Goal: Information Seeking & Learning: Learn about a topic

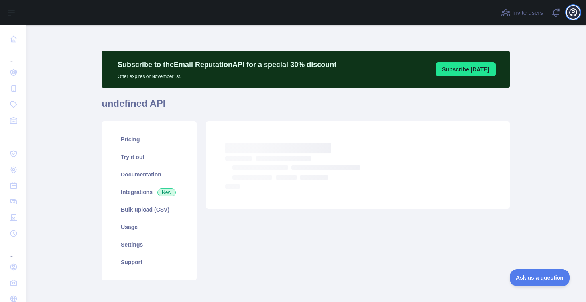
click at [571, 8] on icon "button" at bounding box center [573, 13] width 10 height 10
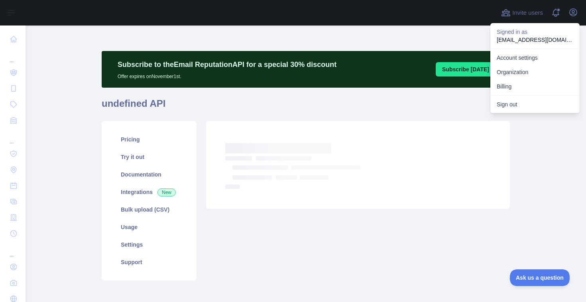
click at [423, 35] on div "Subscribe to the Email Reputation API for a special 30 % discount Offer expires…" at bounding box center [306, 183] width 408 height 314
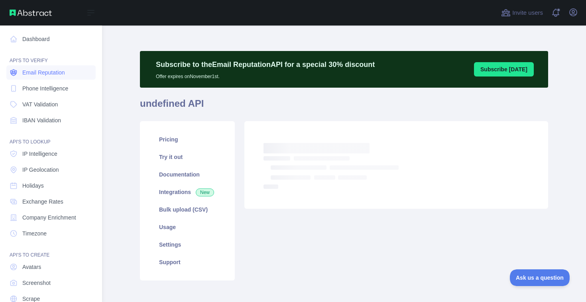
click at [35, 75] on span "Email Reputation" at bounding box center [43, 73] width 43 height 8
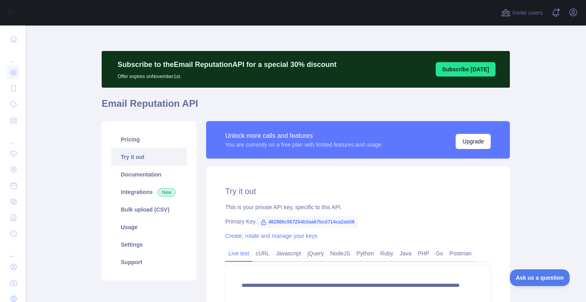
scroll to position [68, 0]
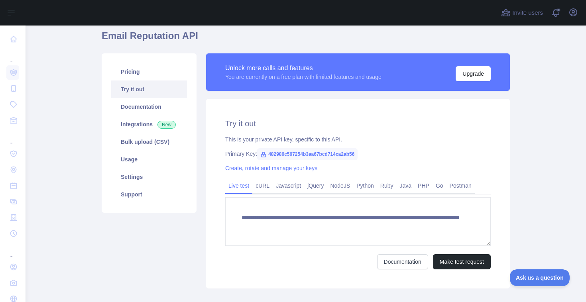
click at [339, 152] on span "482986c567254b3aa67bcd714ca2ab56" at bounding box center [307, 154] width 100 height 12
click at [348, 152] on span "482986c567254b3aa67bcd714ca2ab56" at bounding box center [307, 154] width 100 height 12
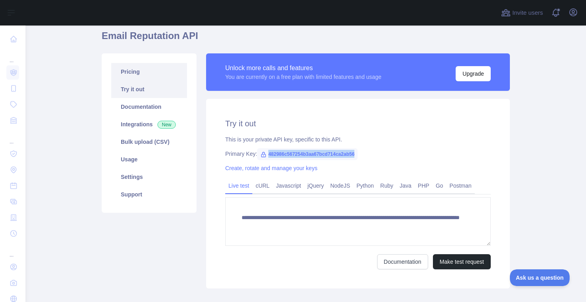
click at [154, 75] on link "Pricing" at bounding box center [149, 72] width 76 height 18
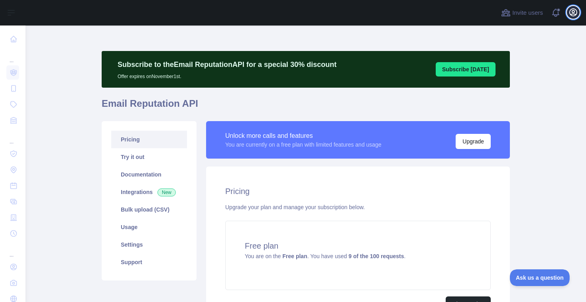
click at [574, 16] on icon "button" at bounding box center [573, 13] width 10 height 10
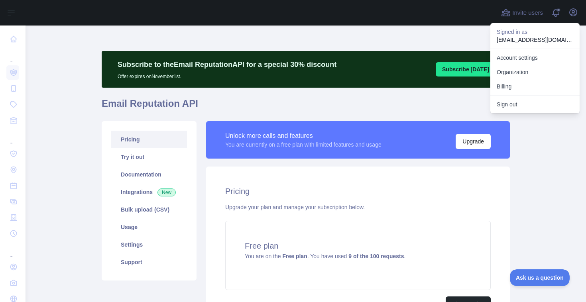
click at [387, 78] on div "Subscribe to the Email Reputation API for a special 30 % discount Offer expires…" at bounding box center [306, 69] width 408 height 37
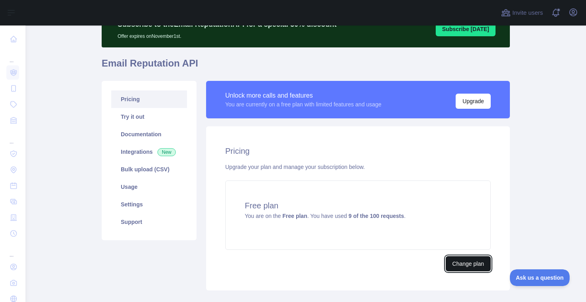
click at [458, 261] on button "Change plan" at bounding box center [468, 263] width 45 height 15
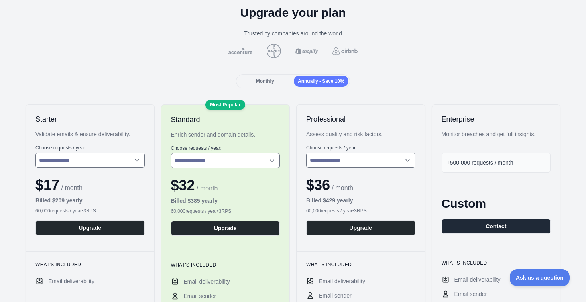
scroll to position [20, 0]
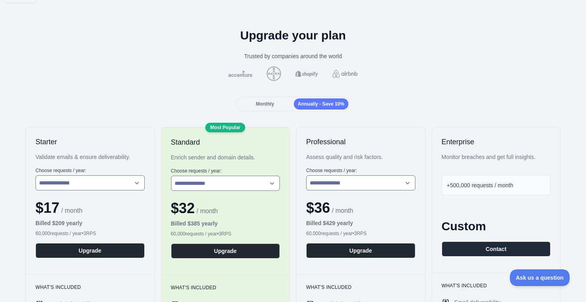
click at [269, 100] on div "Monthly" at bounding box center [265, 103] width 55 height 11
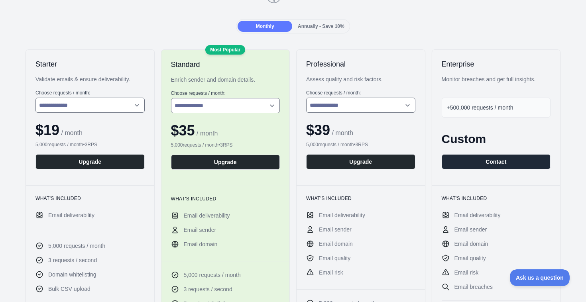
scroll to position [0, 0]
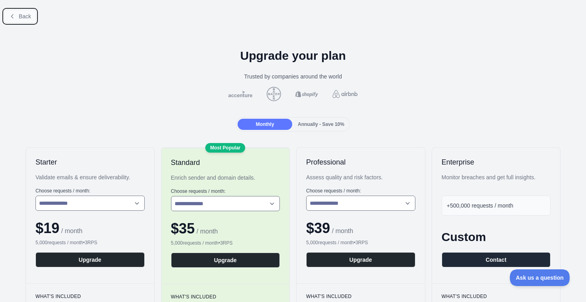
click at [27, 18] on span "Back" at bounding box center [25, 16] width 12 height 6
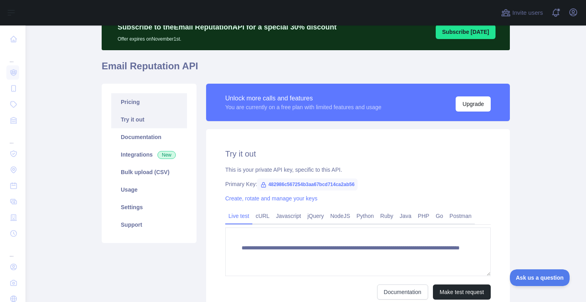
click at [152, 93] on link "Pricing" at bounding box center [149, 102] width 76 height 18
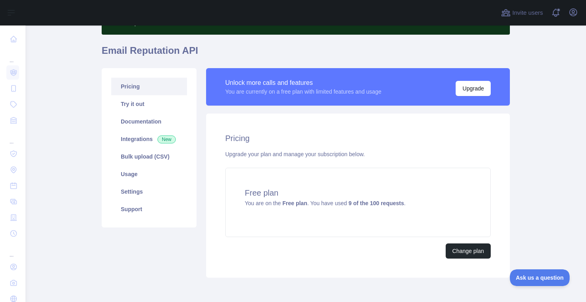
scroll to position [55, 0]
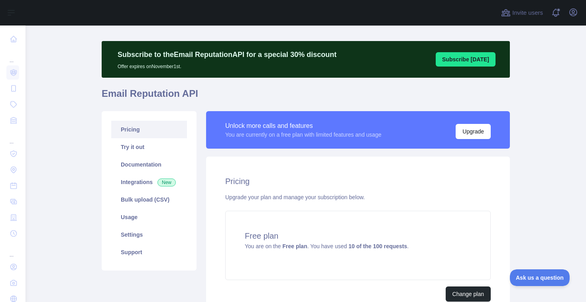
scroll to position [14, 0]
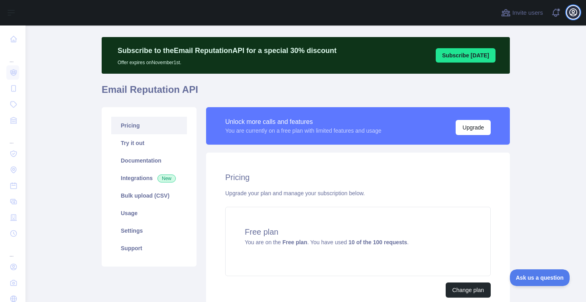
click at [574, 18] on button "Open user menu" at bounding box center [573, 12] width 13 height 13
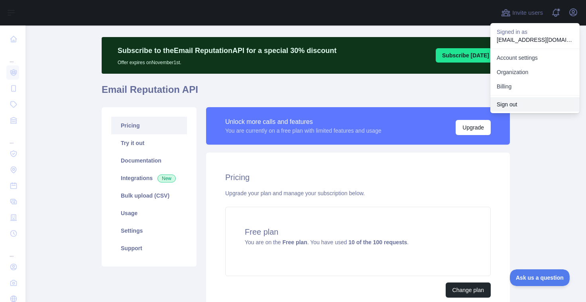
click at [519, 101] on button "Sign out" at bounding box center [534, 104] width 89 height 14
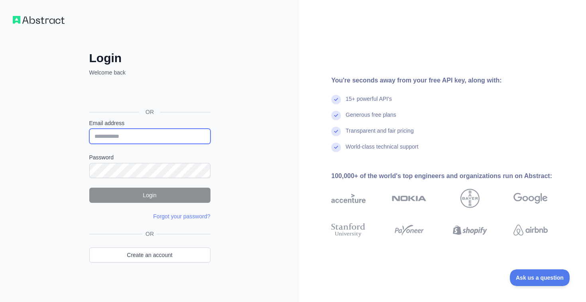
type input "**********"
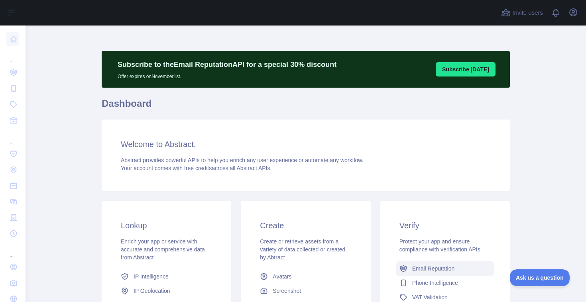
click at [415, 267] on span "Email Reputation" at bounding box center [433, 269] width 43 height 8
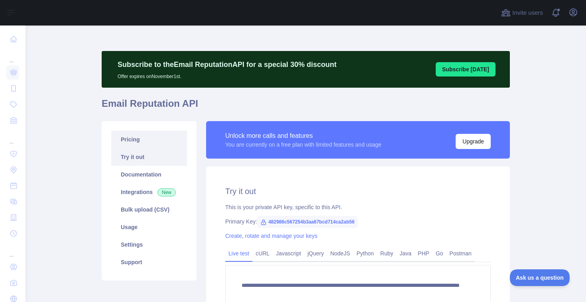
click at [162, 131] on link "Pricing" at bounding box center [149, 140] width 76 height 18
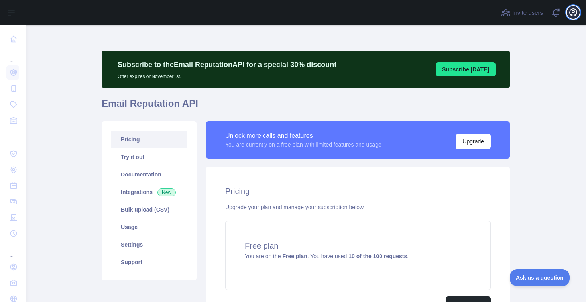
click at [572, 13] on icon "button" at bounding box center [573, 13] width 10 height 10
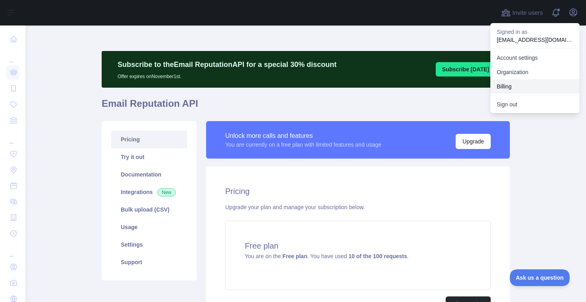
click at [515, 84] on button "Billing" at bounding box center [534, 86] width 89 height 14
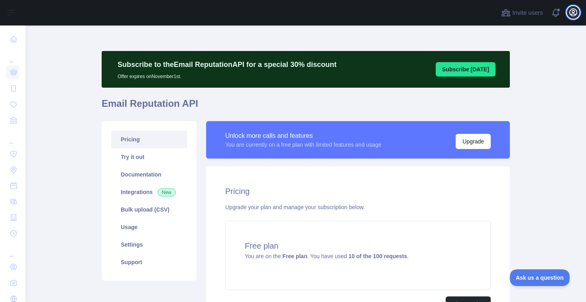
click at [575, 14] on icon "button" at bounding box center [573, 12] width 7 height 7
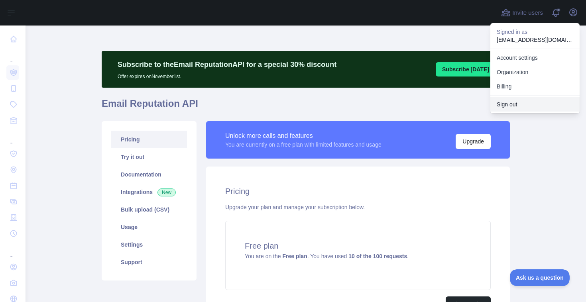
click at [514, 104] on button "Sign out" at bounding box center [534, 104] width 89 height 14
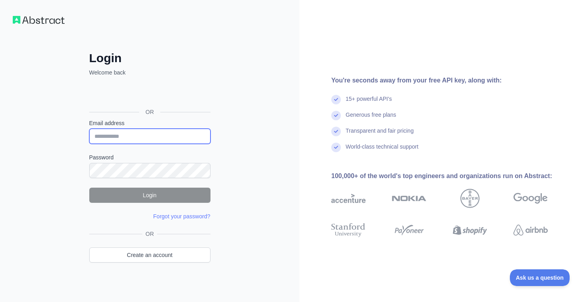
type input "**********"
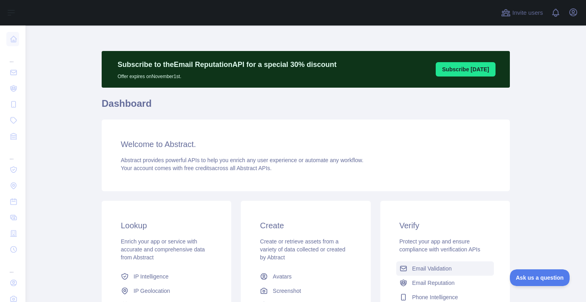
click at [423, 271] on span "Email Validation" at bounding box center [431, 269] width 39 height 8
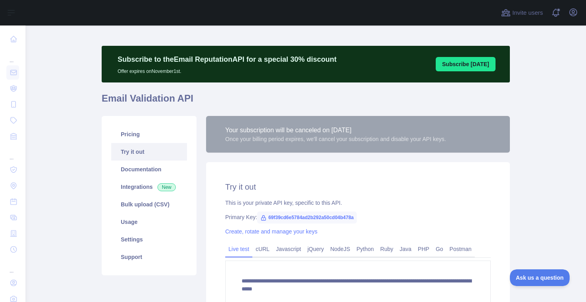
scroll to position [6, 0]
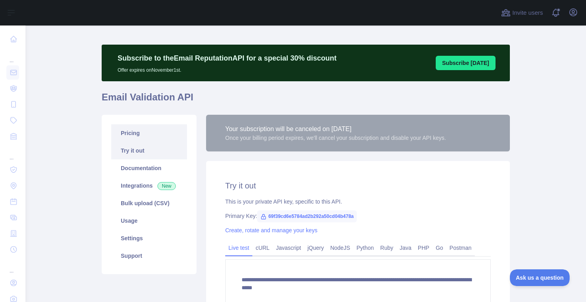
click at [145, 133] on link "Pricing" at bounding box center [149, 133] width 76 height 18
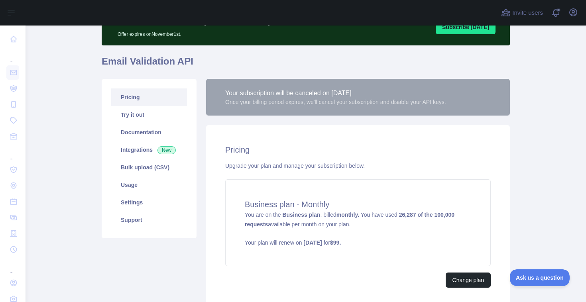
scroll to position [44, 0]
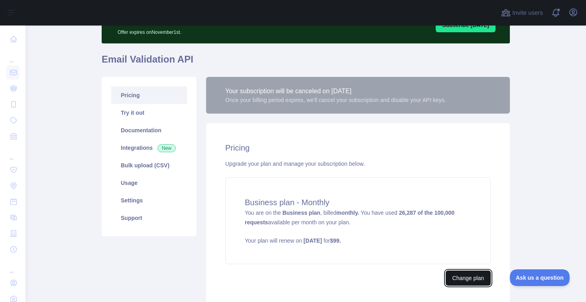
click at [460, 280] on button "Change plan" at bounding box center [468, 278] width 45 height 15
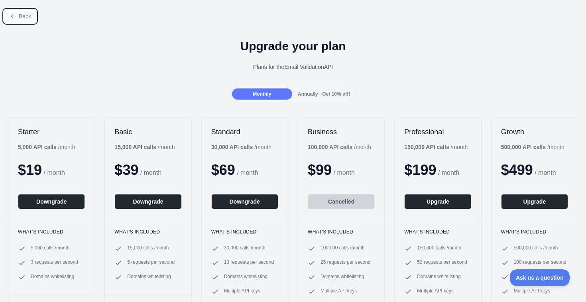
click at [18, 14] on button "Back" at bounding box center [20, 17] width 32 height 14
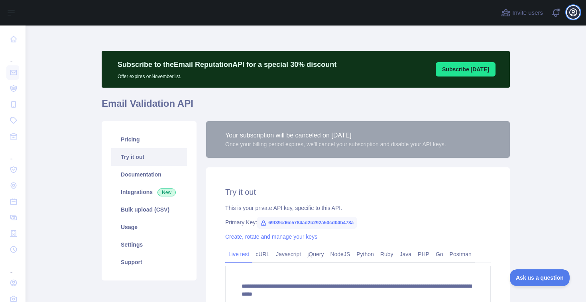
click at [574, 14] on icon "button" at bounding box center [573, 12] width 7 height 7
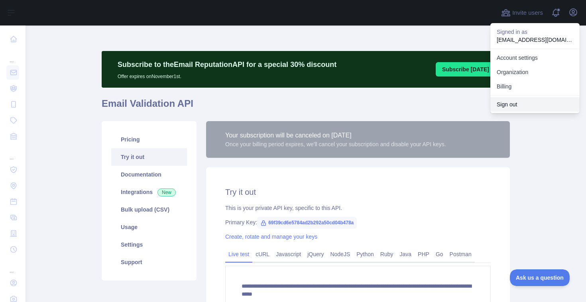
click at [523, 107] on button "Sign out" at bounding box center [534, 104] width 89 height 14
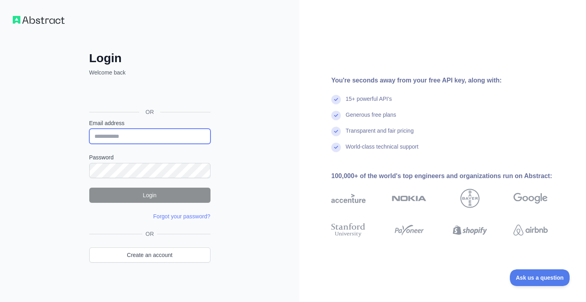
type input "**********"
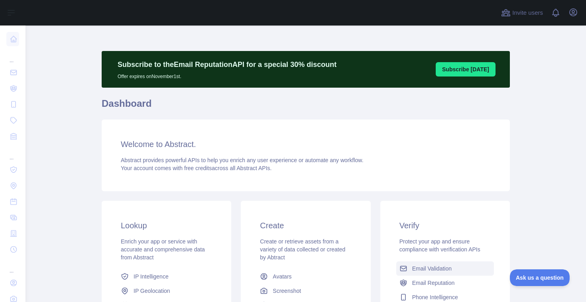
click at [414, 265] on span "Email Validation" at bounding box center [431, 269] width 39 height 8
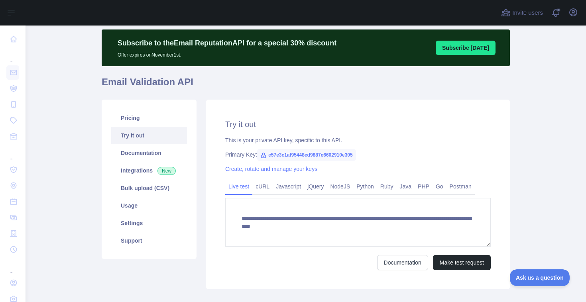
scroll to position [23, 0]
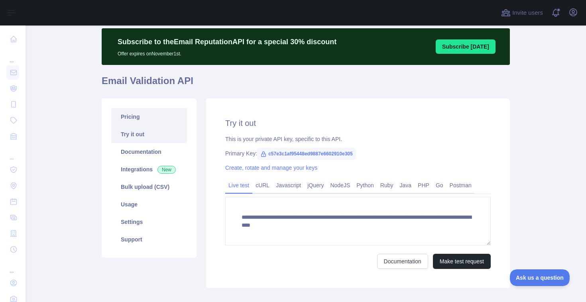
click at [148, 116] on link "Pricing" at bounding box center [149, 117] width 76 height 18
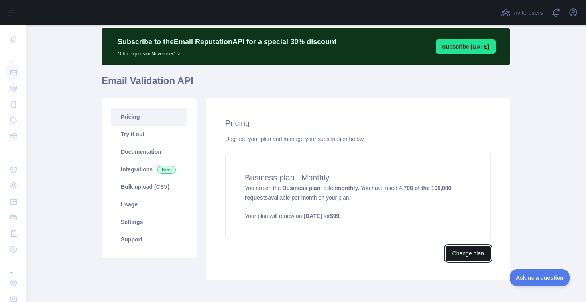
click at [469, 252] on button "Change plan" at bounding box center [468, 253] width 45 height 15
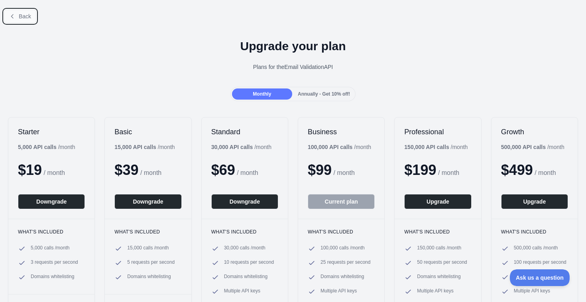
click at [22, 16] on span "Back" at bounding box center [25, 16] width 12 height 6
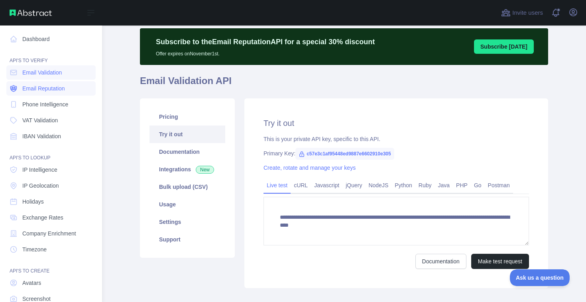
click at [62, 89] on span "Email Reputation" at bounding box center [43, 89] width 43 height 8
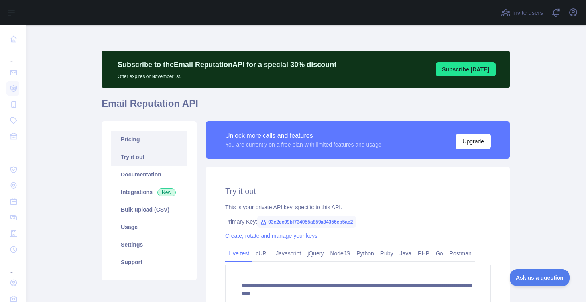
click at [124, 137] on link "Pricing" at bounding box center [149, 140] width 76 height 18
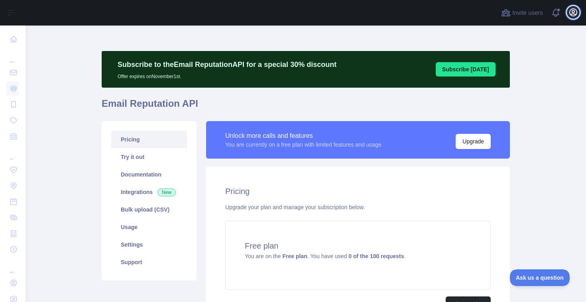
click at [576, 10] on icon "button" at bounding box center [573, 12] width 7 height 7
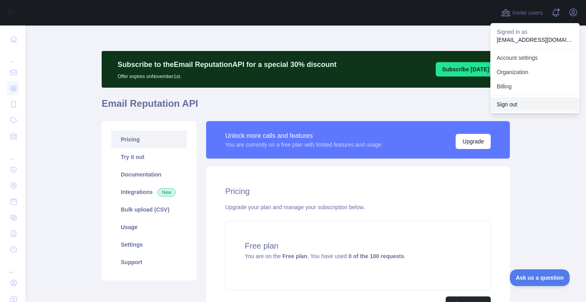
click at [519, 104] on button "Sign out" at bounding box center [534, 104] width 89 height 14
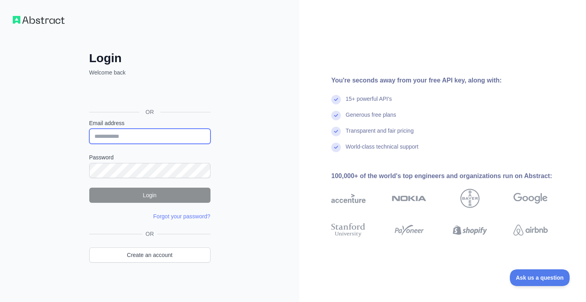
type input "**********"
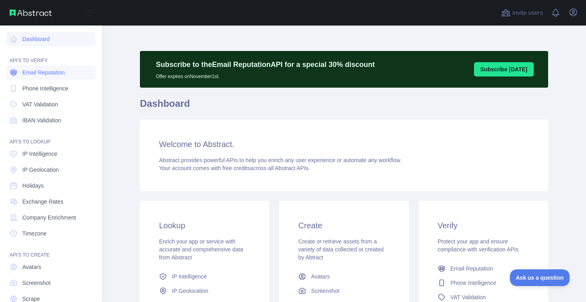
click at [52, 75] on span "Email Reputation" at bounding box center [43, 73] width 43 height 8
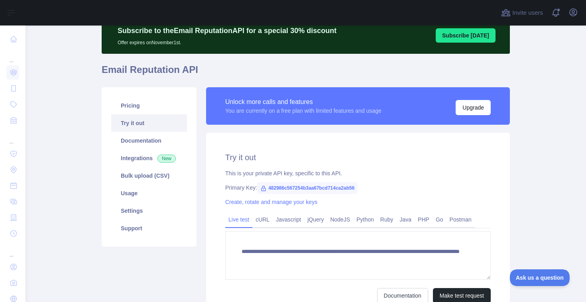
scroll to position [44, 0]
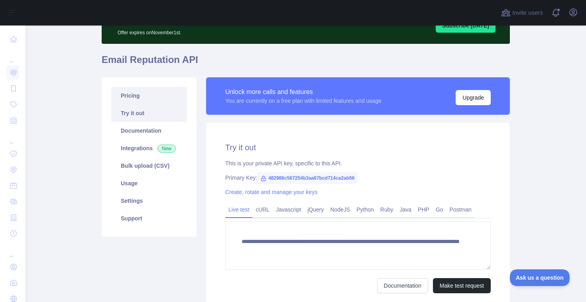
click at [145, 94] on link "Pricing" at bounding box center [149, 96] width 76 height 18
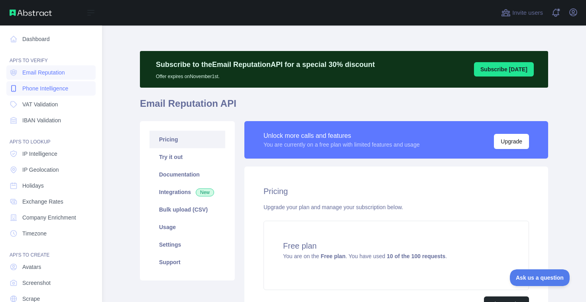
click at [33, 91] on span "Phone Intelligence" at bounding box center [45, 89] width 46 height 8
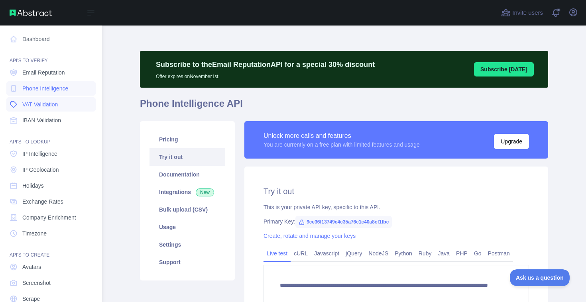
click at [41, 104] on span "VAT Validation" at bounding box center [39, 104] width 35 height 8
